Goal: Find specific page/section: Find specific page/section

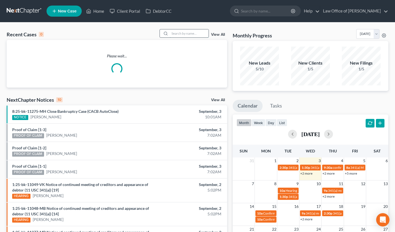
click at [182, 36] on input "search" at bounding box center [189, 33] width 39 height 8
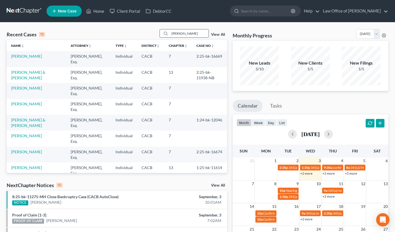
type input "[PERSON_NAME]"
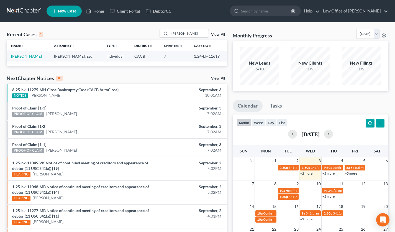
click at [27, 55] on link "[PERSON_NAME]" at bounding box center [26, 56] width 31 height 5
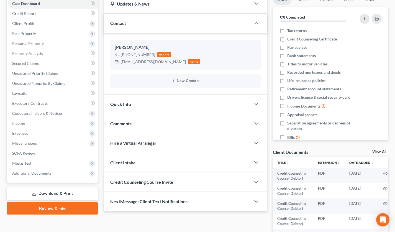
scroll to position [125, 0]
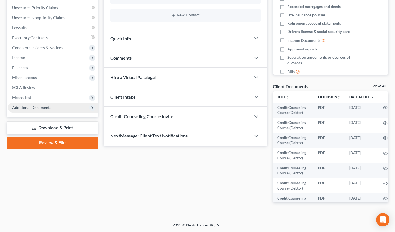
click at [56, 103] on span "Additional Documents" at bounding box center [53, 108] width 90 height 10
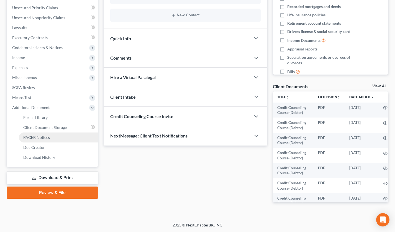
click at [52, 134] on link "PACER Notices" at bounding box center [58, 138] width 79 height 10
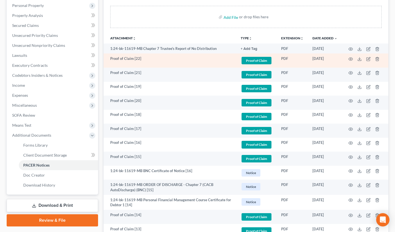
scroll to position [99, 0]
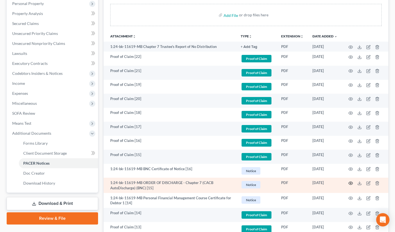
click at [352, 183] on icon "button" at bounding box center [351, 183] width 4 height 4
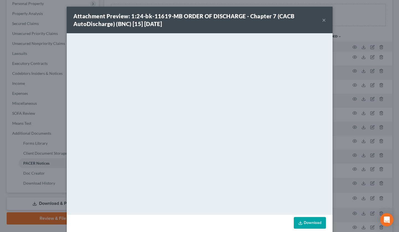
click at [323, 19] on button "×" at bounding box center [324, 20] width 4 height 7
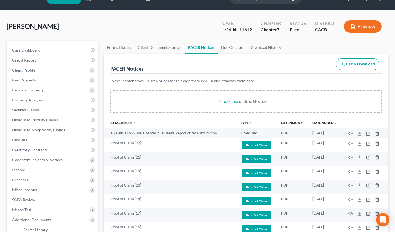
scroll to position [0, 0]
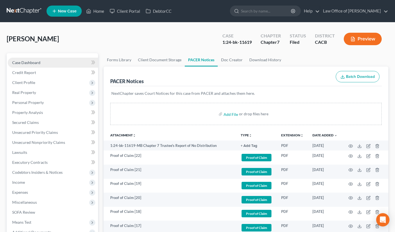
click at [30, 64] on span "Case Dashboard" at bounding box center [26, 62] width 28 height 5
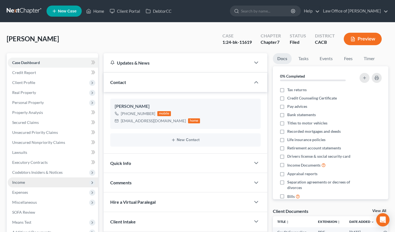
click at [44, 182] on span "Income" at bounding box center [53, 182] width 90 height 10
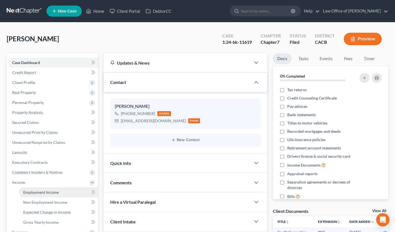
click at [42, 192] on span "Employment Income" at bounding box center [40, 192] width 35 height 5
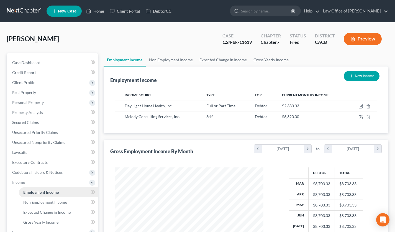
scroll to position [99, 160]
click at [37, 62] on span "Case Dashboard" at bounding box center [26, 62] width 28 height 5
